Goal: Transaction & Acquisition: Book appointment/travel/reservation

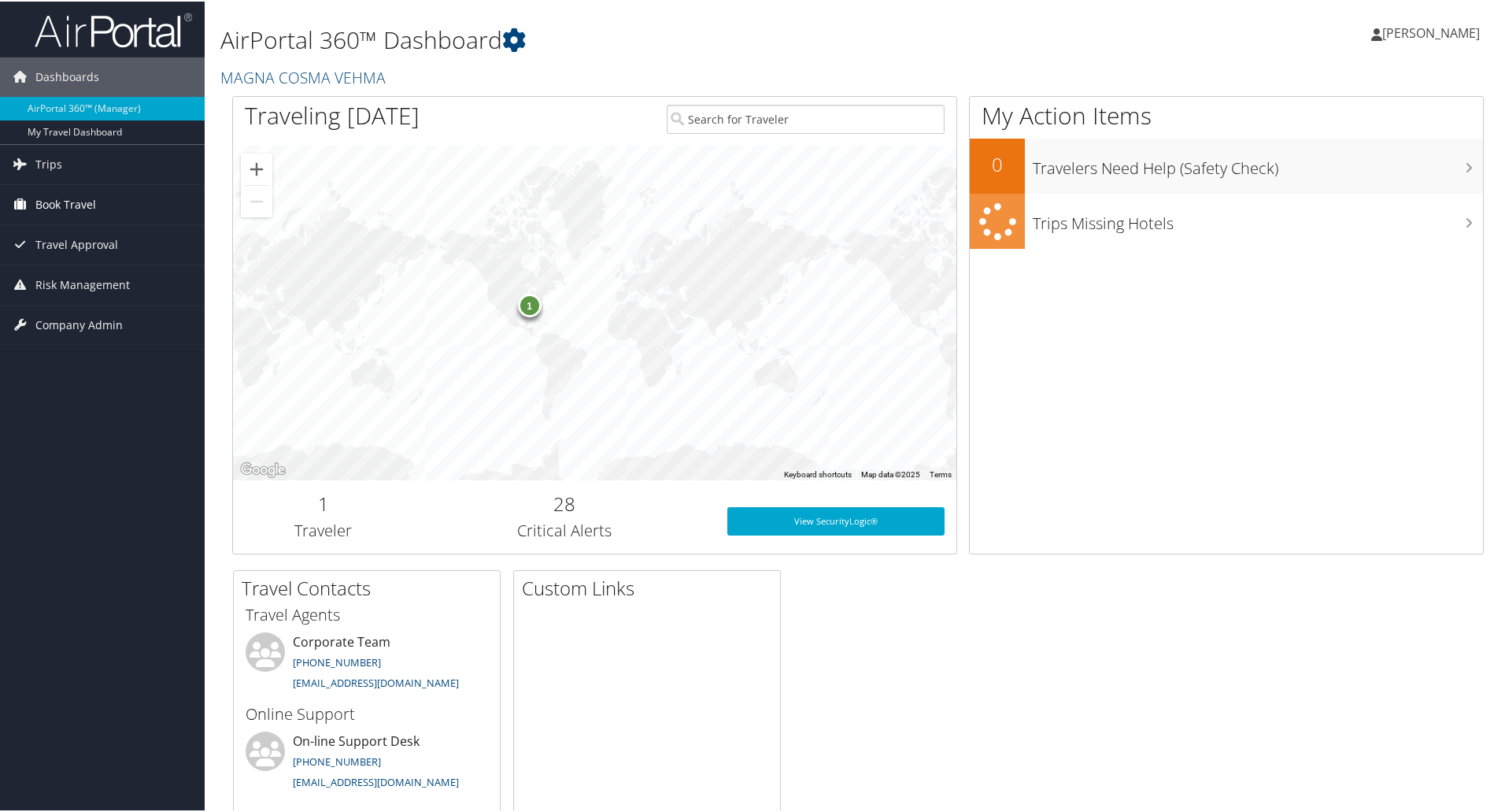
click at [87, 202] on span "Book Travel" at bounding box center [66, 203] width 61 height 39
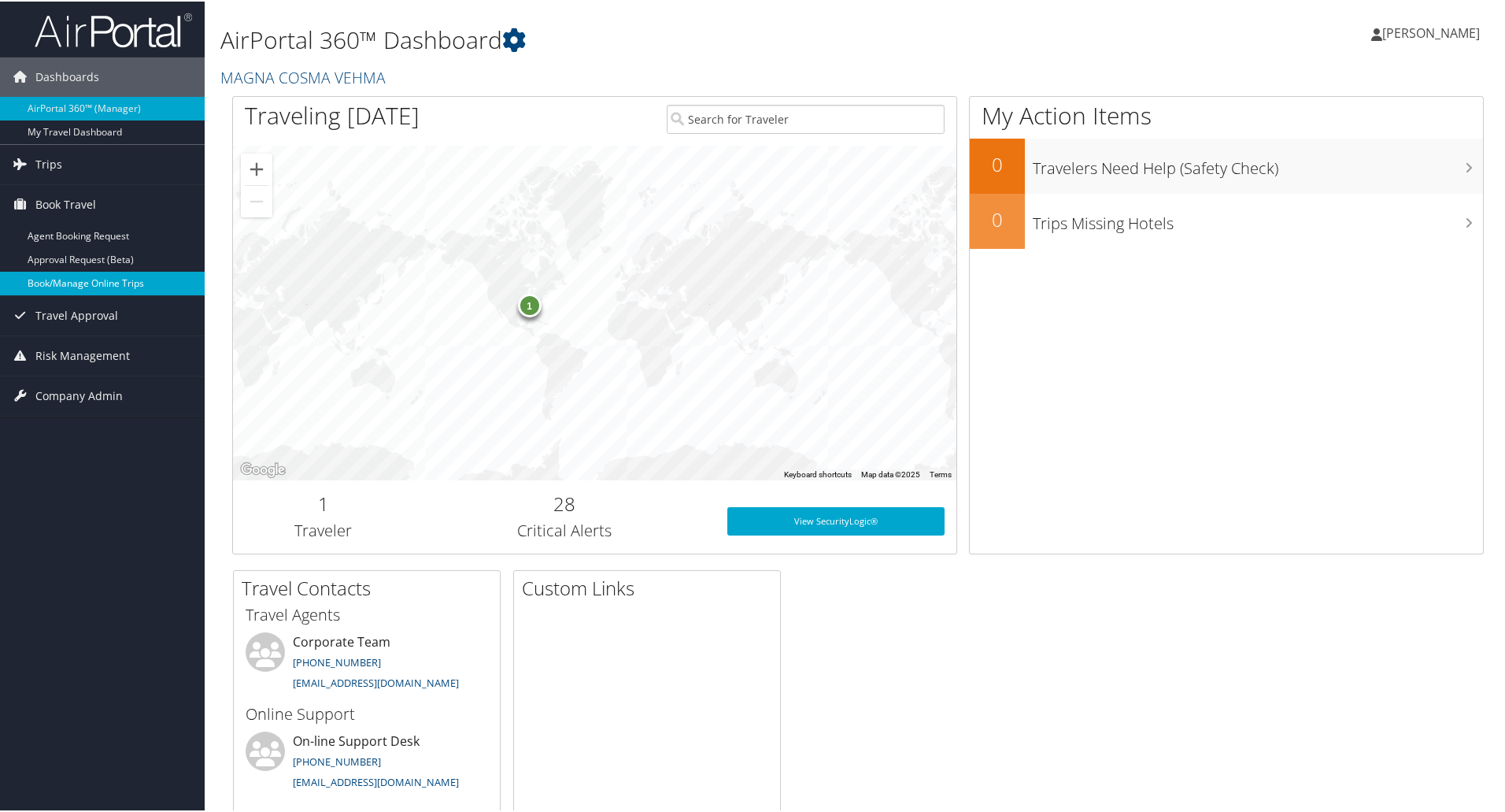
click at [119, 282] on link "Book/Manage Online Trips" at bounding box center [102, 282] width 205 height 24
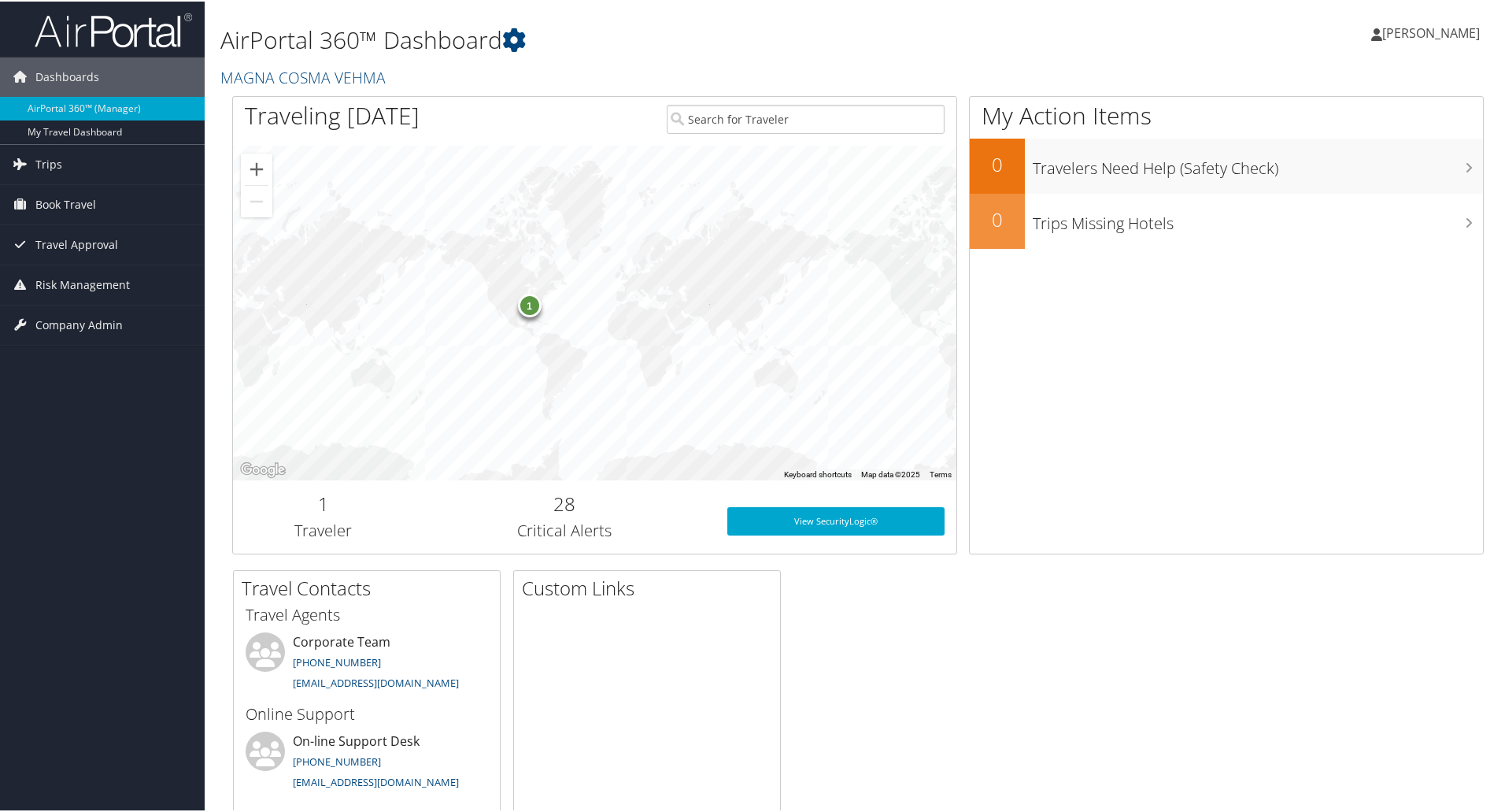
click at [1443, 24] on span "[PERSON_NAME]" at bounding box center [1432, 31] width 98 height 18
click at [1321, 264] on link "Sign Out" at bounding box center [1388, 256] width 175 height 26
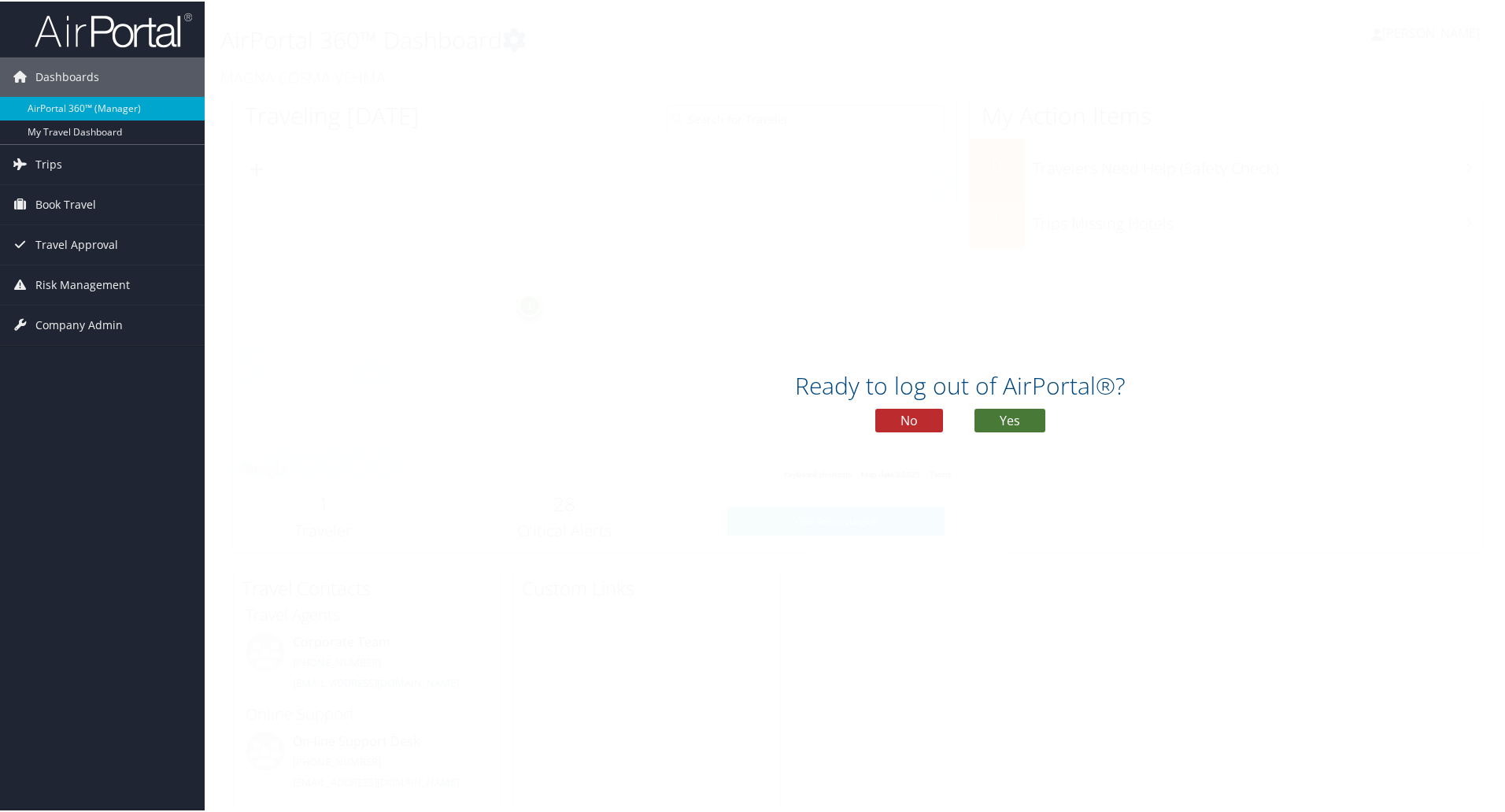
click at [1000, 415] on button "Yes" at bounding box center [1010, 418] width 71 height 24
